Goal: Task Accomplishment & Management: Complete application form

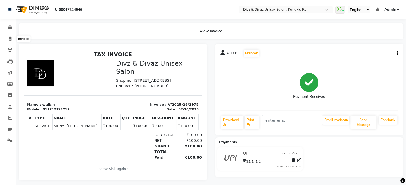
click at [9, 37] on icon at bounding box center [10, 39] width 3 height 4
select select "service"
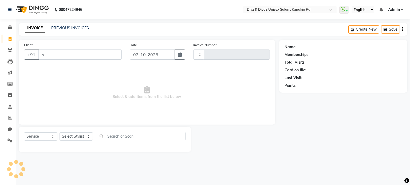
type input "sa"
type input "2979"
select select "7588"
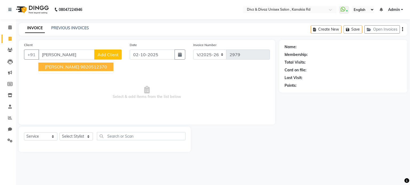
click at [56, 68] on span "[PERSON_NAME]" at bounding box center [62, 66] width 34 height 5
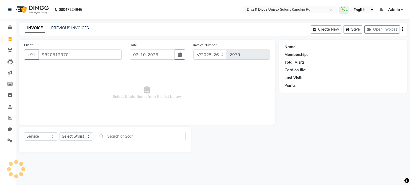
type input "9820512370"
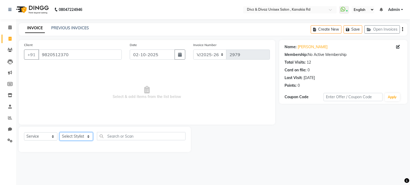
click at [82, 139] on select "Select Stylist [PERSON_NAME] Kailash [PERSON_NAME] Prem [PERSON_NAME]" at bounding box center [76, 137] width 33 height 8
select select "67195"
click at [60, 133] on select "Select Stylist [PERSON_NAME] Kailash [PERSON_NAME] Prem [PERSON_NAME]" at bounding box center [76, 137] width 33 height 8
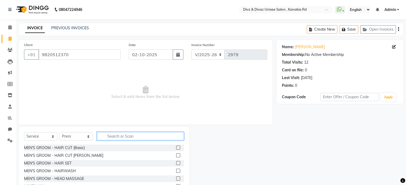
click at [137, 134] on input "text" at bounding box center [140, 136] width 87 height 8
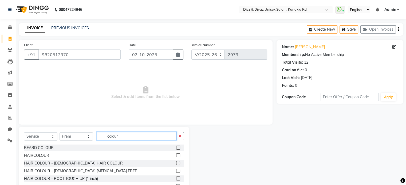
type input "colour"
click at [176, 148] on label at bounding box center [178, 148] width 4 height 4
click at [176, 148] on input "checkbox" at bounding box center [177, 148] width 3 height 3
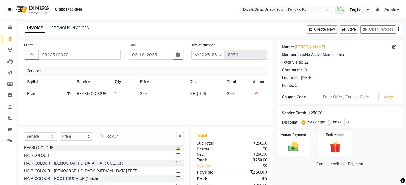
checkbox input "false"
click at [151, 93] on td "250" at bounding box center [161, 94] width 49 height 12
select select "67195"
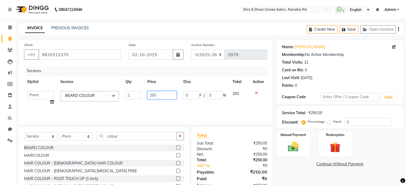
click at [160, 95] on input "250" at bounding box center [161, 95] width 29 height 8
click at [166, 94] on input "250" at bounding box center [161, 95] width 29 height 8
type input "2"
type input "300"
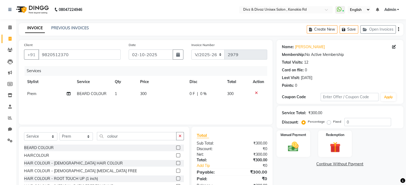
click at [236, 96] on td "300" at bounding box center [237, 94] width 26 height 12
select select "67195"
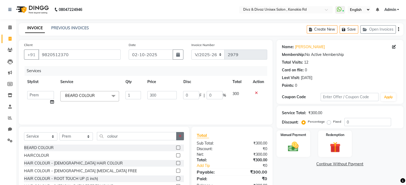
click at [181, 137] on icon "button" at bounding box center [180, 136] width 3 height 4
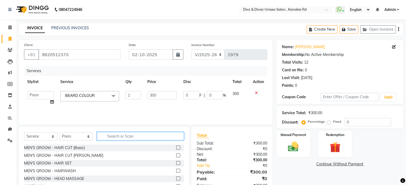
click at [173, 136] on input "text" at bounding box center [140, 136] width 87 height 8
type input "beard"
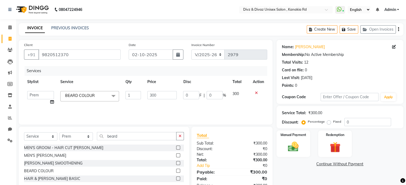
click at [177, 155] on label at bounding box center [178, 156] width 4 height 4
click at [177, 155] on input "checkbox" at bounding box center [177, 155] width 3 height 3
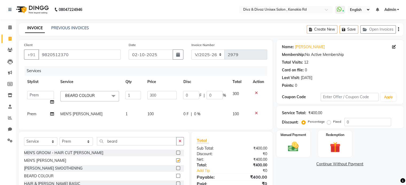
checkbox input "false"
click at [179, 143] on icon "button" at bounding box center [180, 142] width 3 height 4
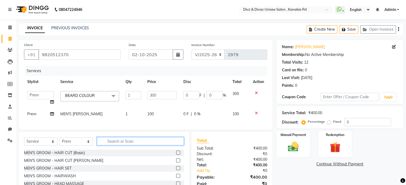
click at [175, 146] on input "text" at bounding box center [140, 141] width 87 height 8
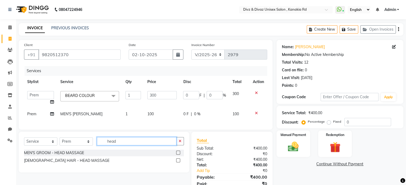
type input "head"
click at [179, 155] on label at bounding box center [178, 153] width 4 height 4
click at [179, 155] on input "checkbox" at bounding box center [177, 153] width 3 height 3
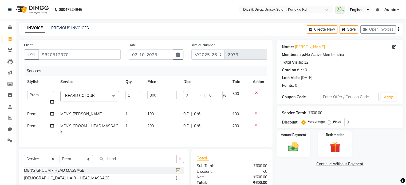
checkbox input "false"
click at [297, 148] on img at bounding box center [293, 147] width 18 height 13
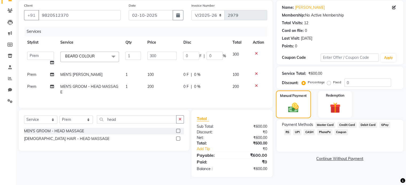
scroll to position [43, 0]
click at [293, 129] on span "UPI" at bounding box center [297, 132] width 8 height 6
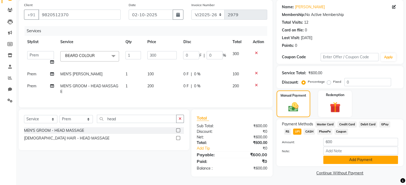
click at [327, 156] on button "Add Payment" at bounding box center [360, 160] width 75 height 8
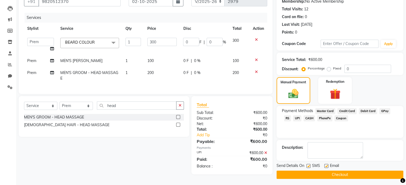
scroll to position [55, 0]
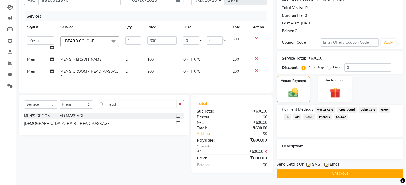
click at [332, 172] on button "Checkout" at bounding box center [339, 174] width 127 height 8
